Goal: Find specific page/section: Find specific page/section

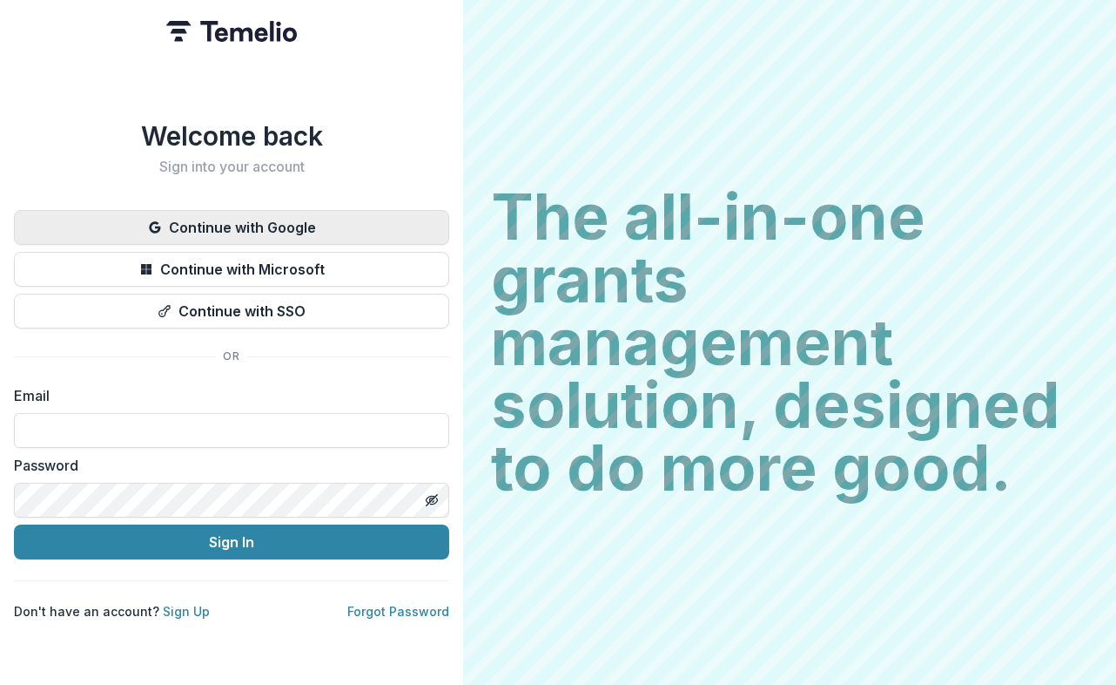
click at [271, 222] on button "Continue with Google" at bounding box center [231, 227] width 435 height 35
click at [351, 218] on button "Continue with Google" at bounding box center [231, 227] width 435 height 35
click at [293, 213] on button "Continue with Google" at bounding box center [231, 227] width 435 height 35
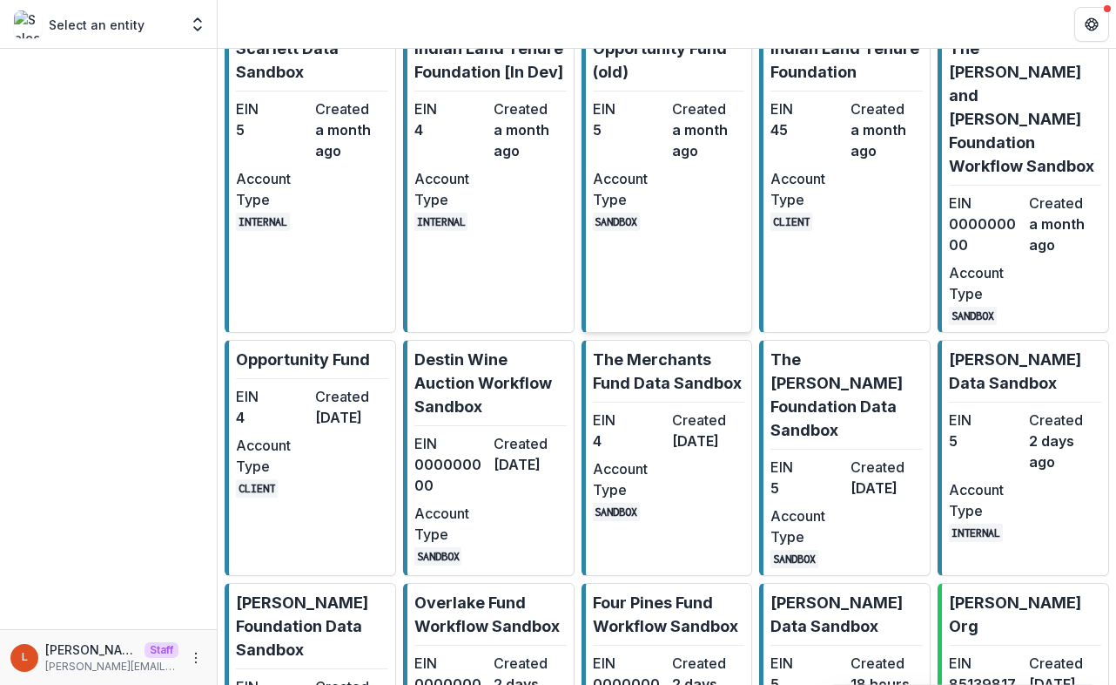
scroll to position [1339, 0]
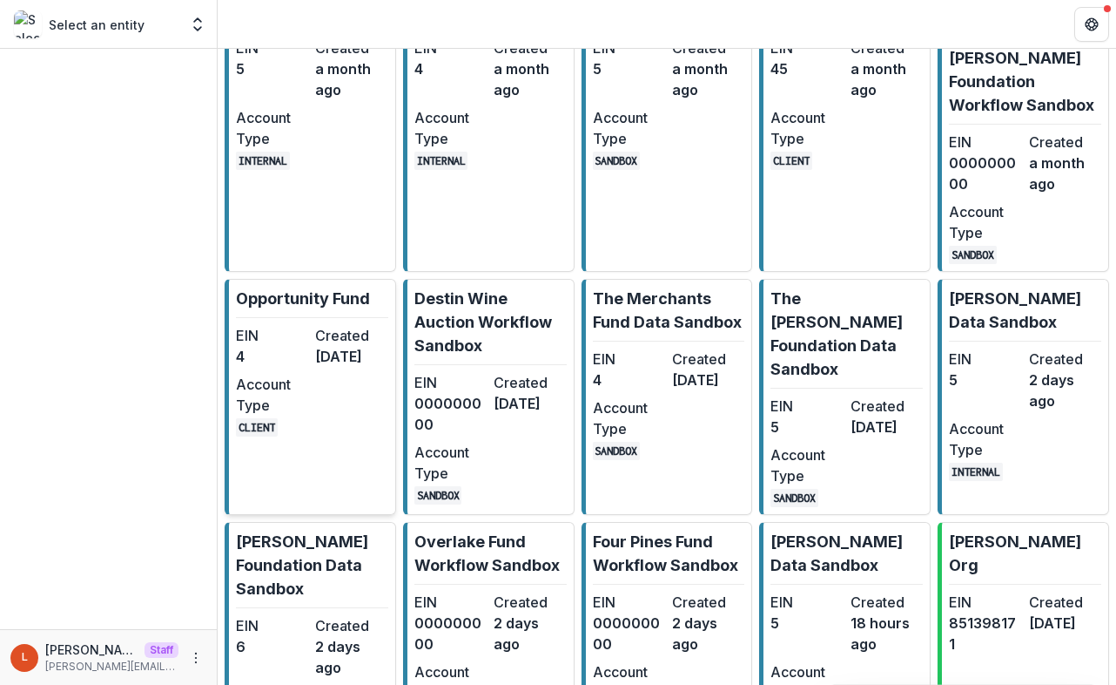
click at [321, 341] on div "EIN 4 Created [DATE] Account Type CLIENT" at bounding box center [312, 380] width 152 height 111
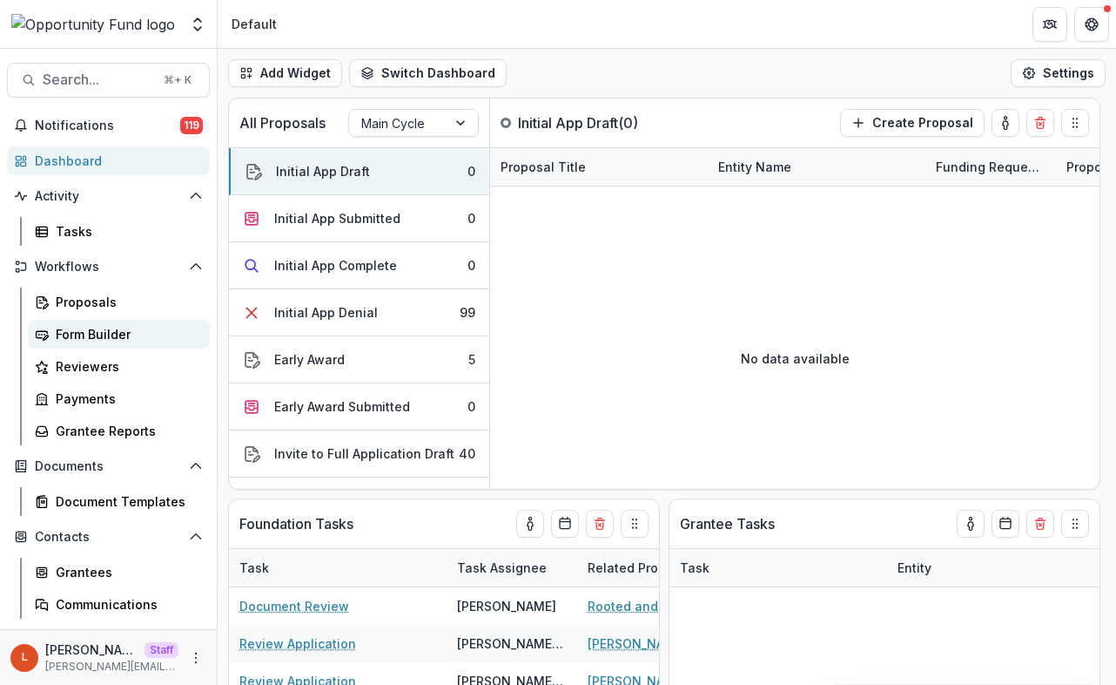
click at [98, 338] on div "Form Builder" at bounding box center [126, 334] width 140 height 18
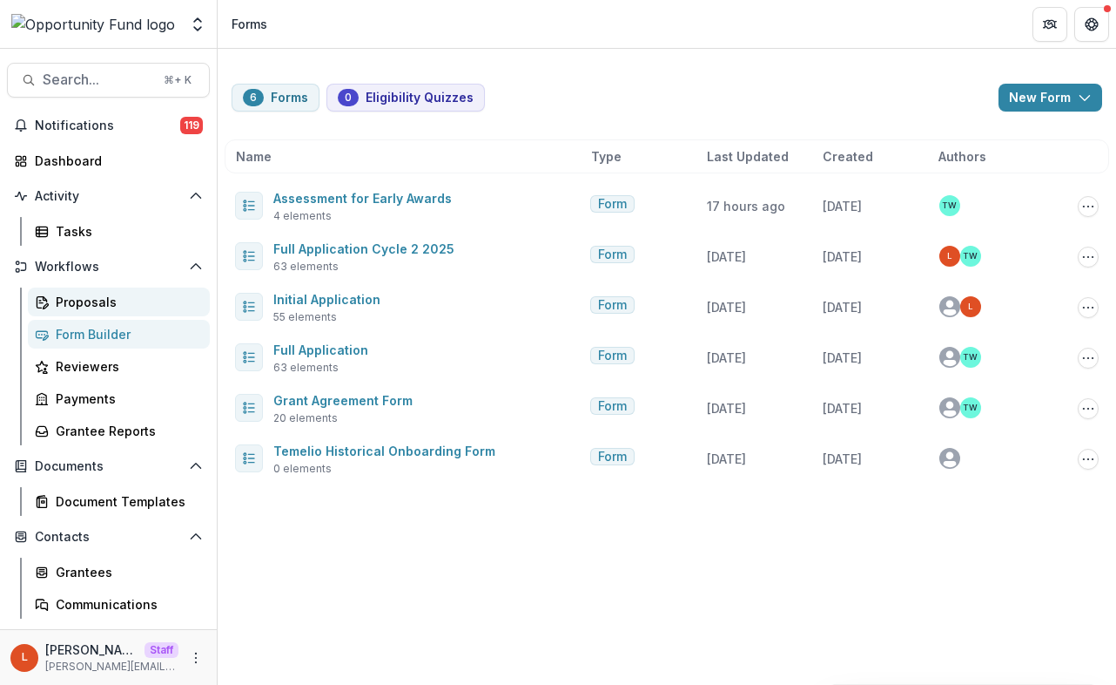
click at [89, 305] on div "Proposals" at bounding box center [126, 302] width 140 height 18
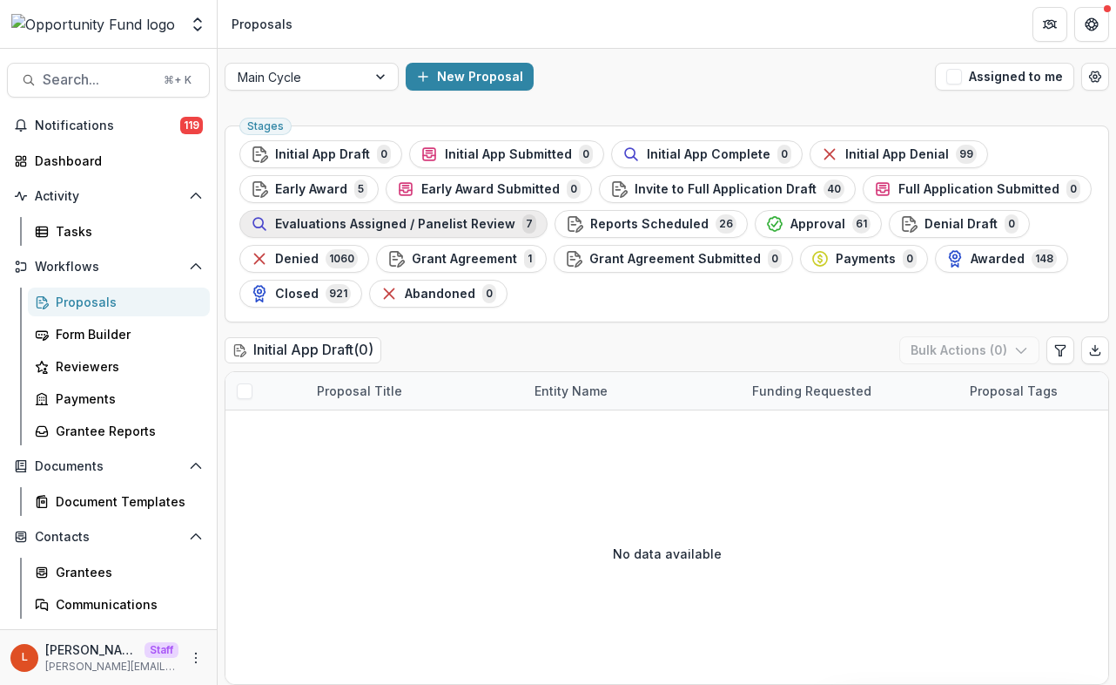
click at [474, 222] on span "Evaluations Assigned / Panelist Review" at bounding box center [395, 224] width 240 height 15
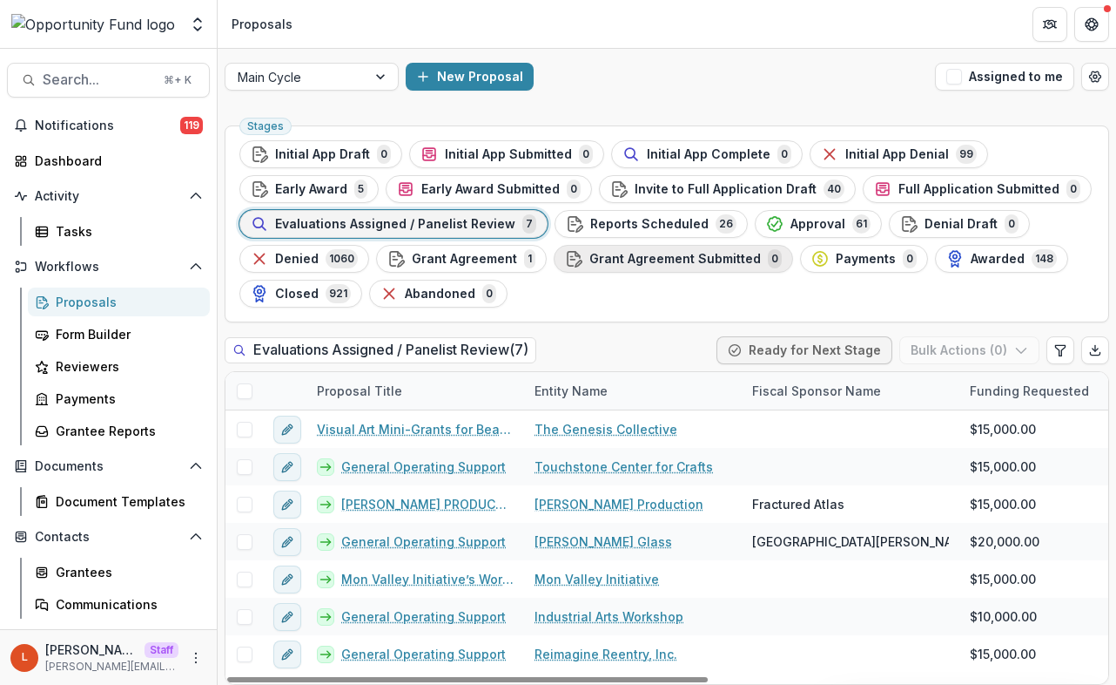
scroll to position [7, 0]
